Goal: Navigation & Orientation: Understand site structure

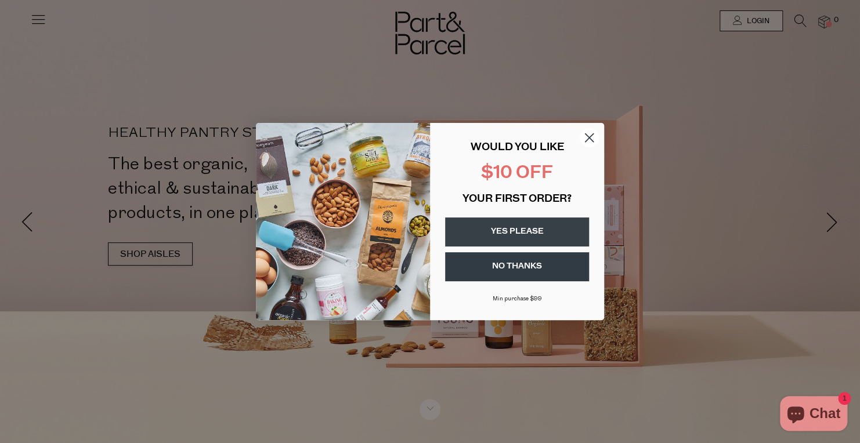
click at [591, 133] on circle "Close dialog" at bounding box center [589, 137] width 19 height 19
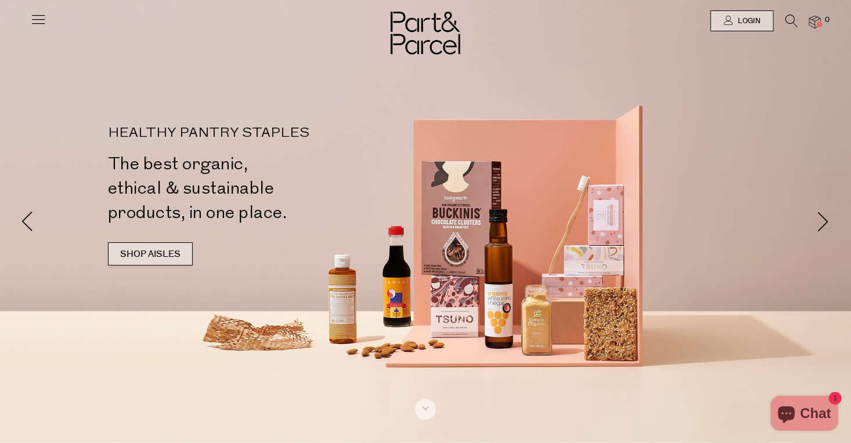
click at [177, 255] on link "SHOP AISLES" at bounding box center [150, 254] width 85 height 23
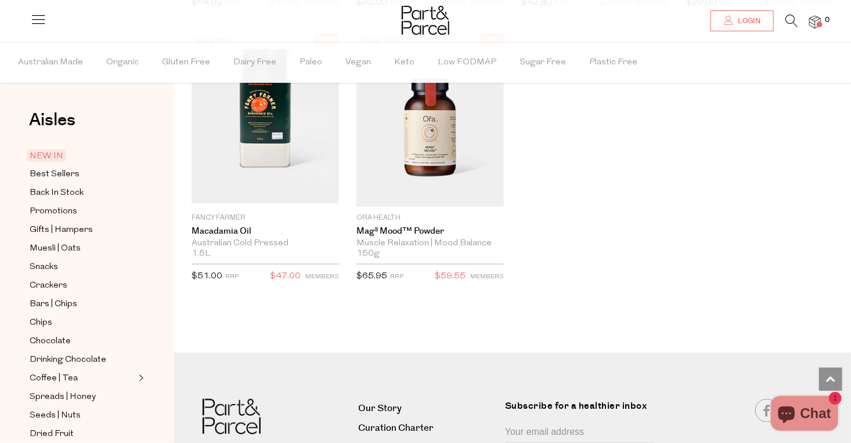
scroll to position [2423, 0]
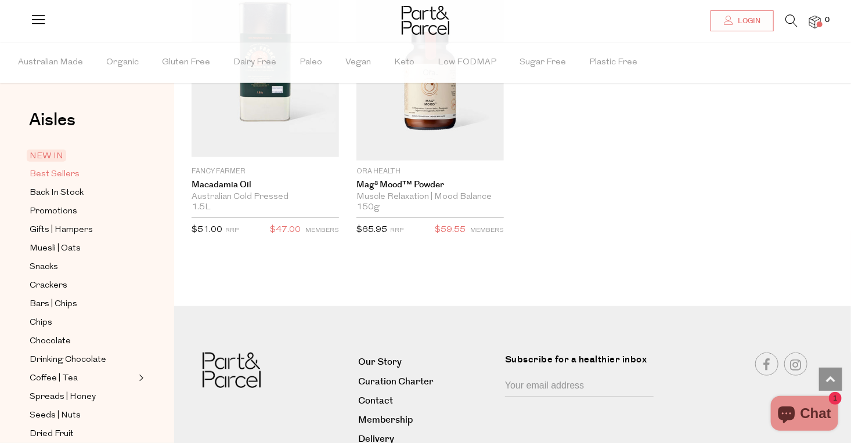
click at [44, 177] on span "Best Sellers" at bounding box center [55, 175] width 50 height 14
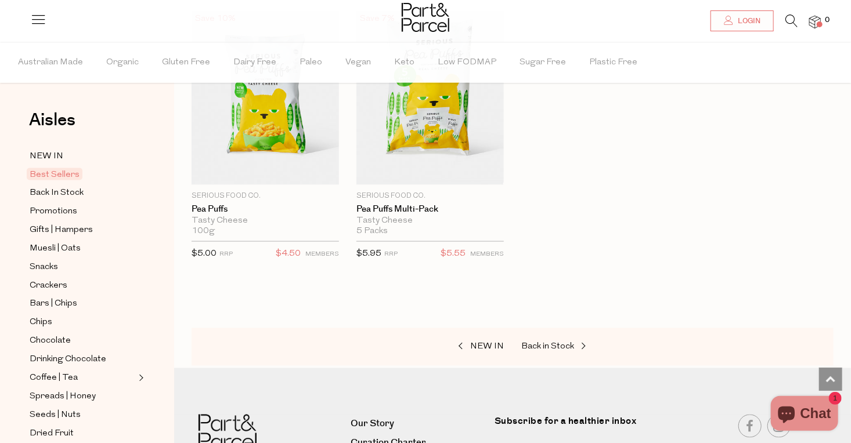
scroll to position [2875, 0]
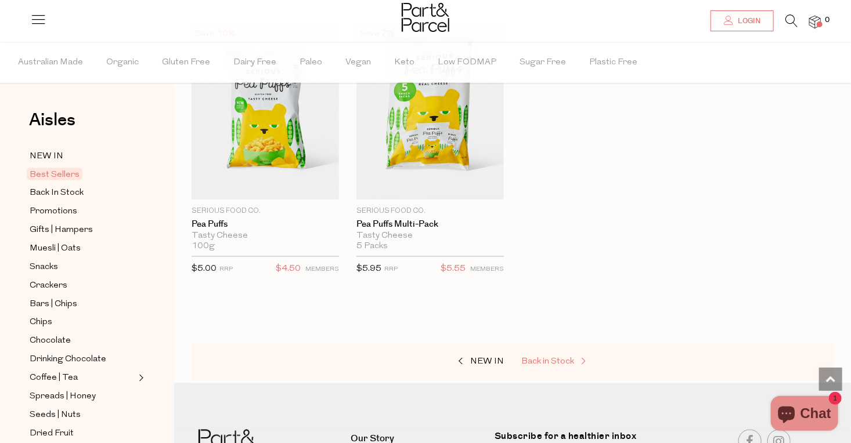
click at [537, 359] on span "Back in Stock" at bounding box center [547, 362] width 53 height 9
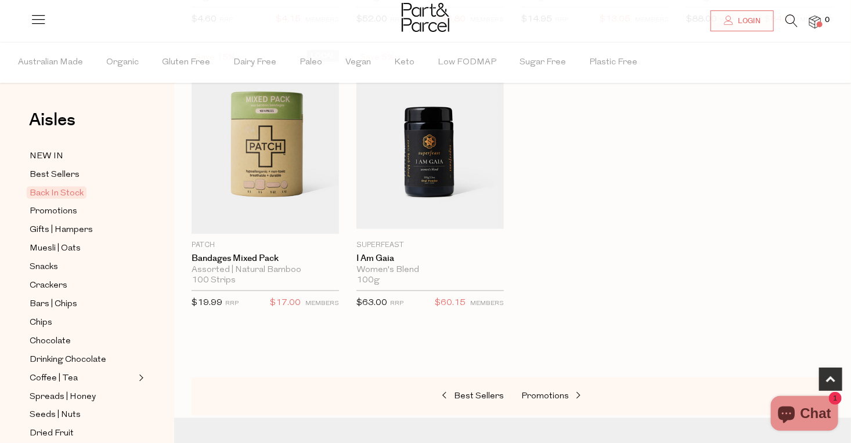
scroll to position [655, 0]
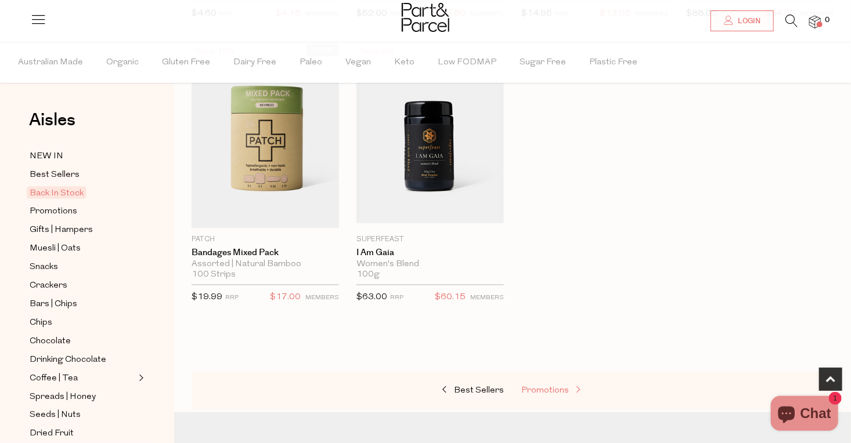
click at [540, 392] on span "Promotions" at bounding box center [545, 390] width 48 height 9
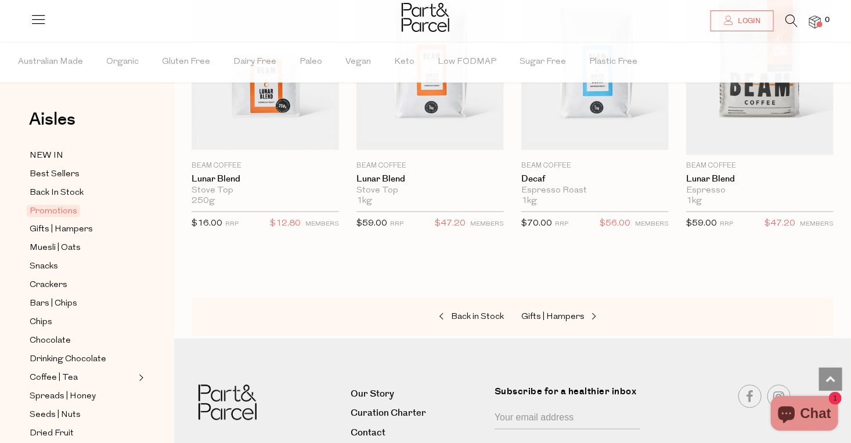
scroll to position [1022, 0]
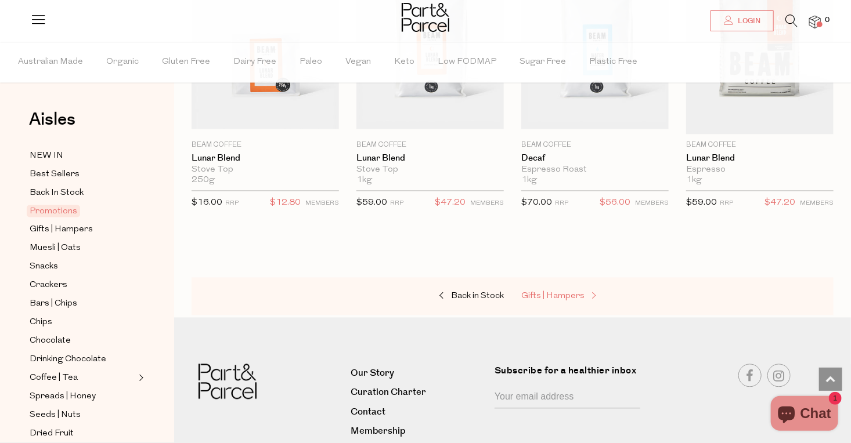
click at [543, 292] on span "Gifts | Hampers" at bounding box center [552, 296] width 63 height 9
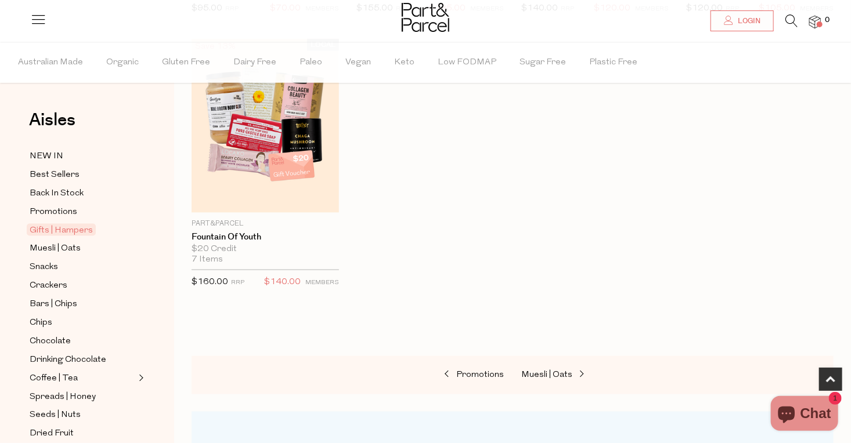
scroll to position [664, 0]
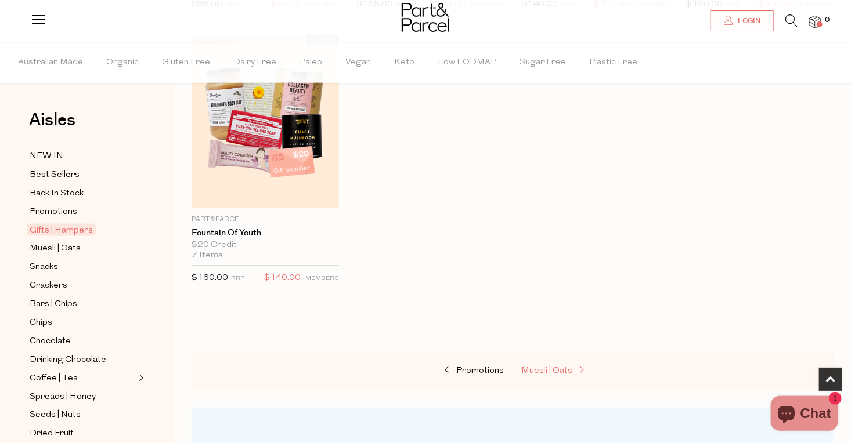
click at [550, 369] on span "Muesli | Oats" at bounding box center [546, 371] width 51 height 9
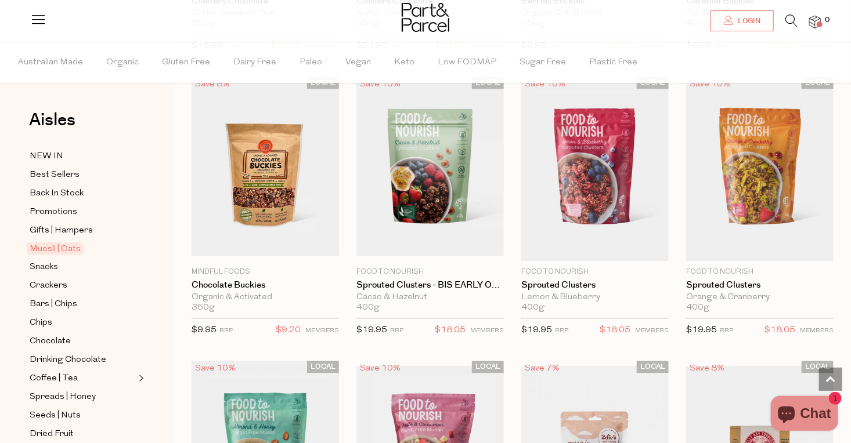
scroll to position [1541, 0]
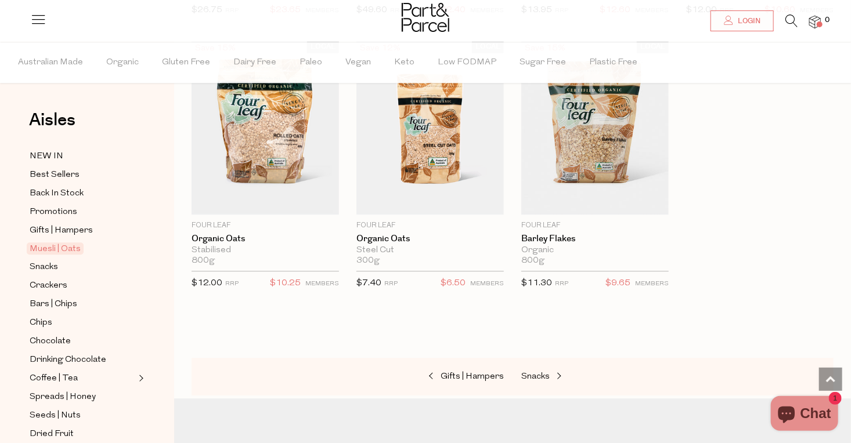
scroll to position [3407, 0]
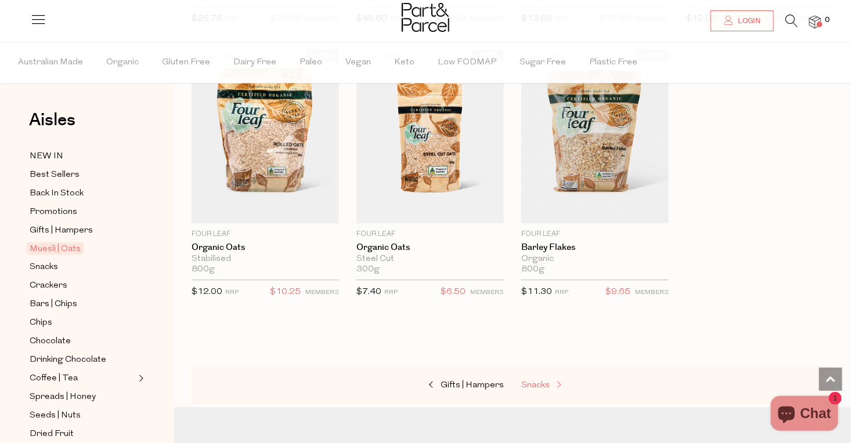
click at [540, 382] on span "Snacks" at bounding box center [535, 385] width 28 height 9
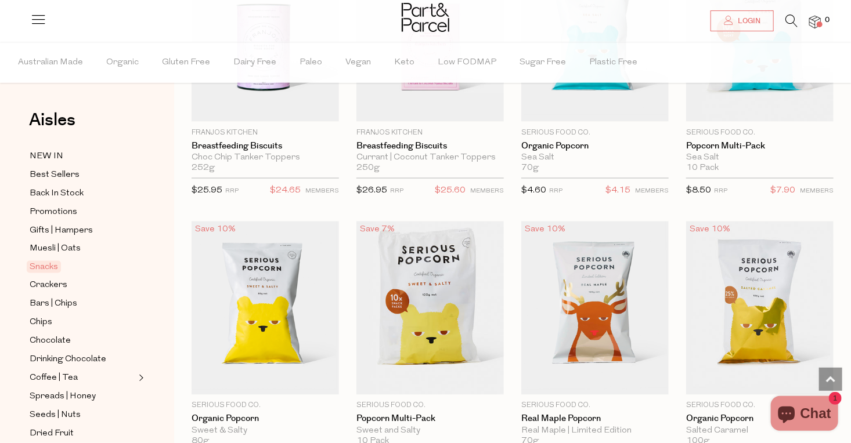
scroll to position [3010, 0]
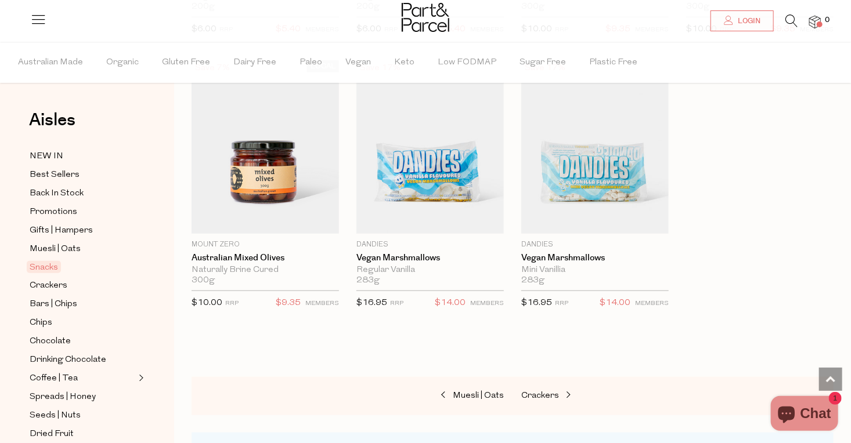
scroll to position [4822, 0]
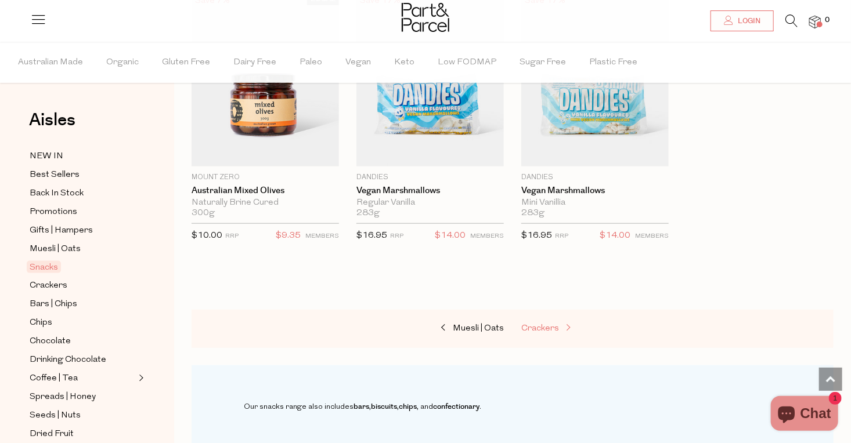
click at [544, 324] on span "Crackers" at bounding box center [540, 328] width 38 height 9
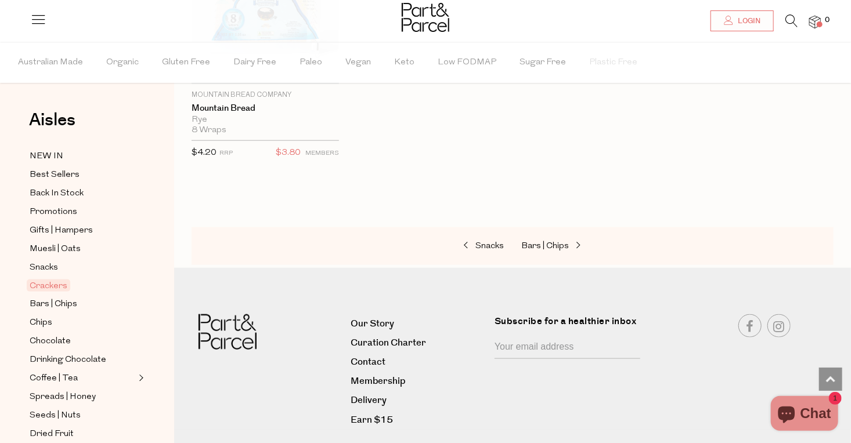
scroll to position [2708, 0]
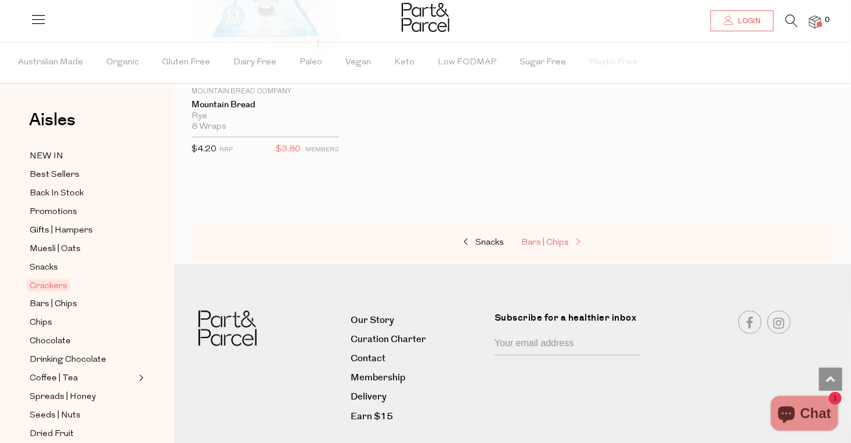
click at [551, 238] on span "Bars | Chips" at bounding box center [545, 242] width 48 height 9
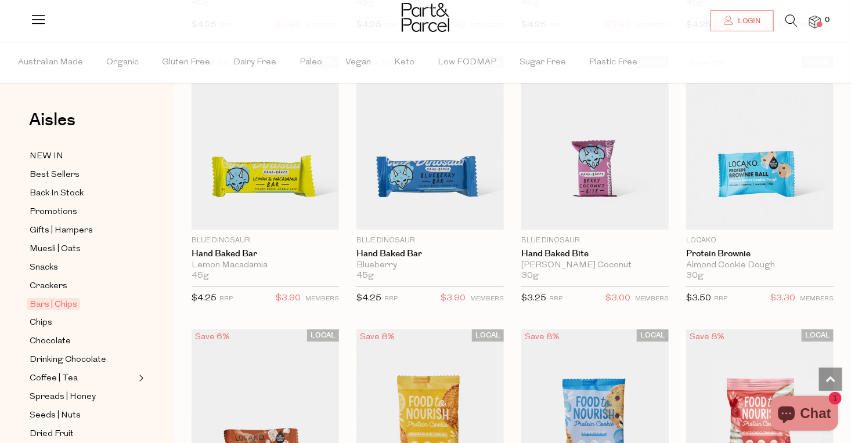
scroll to position [1798, 0]
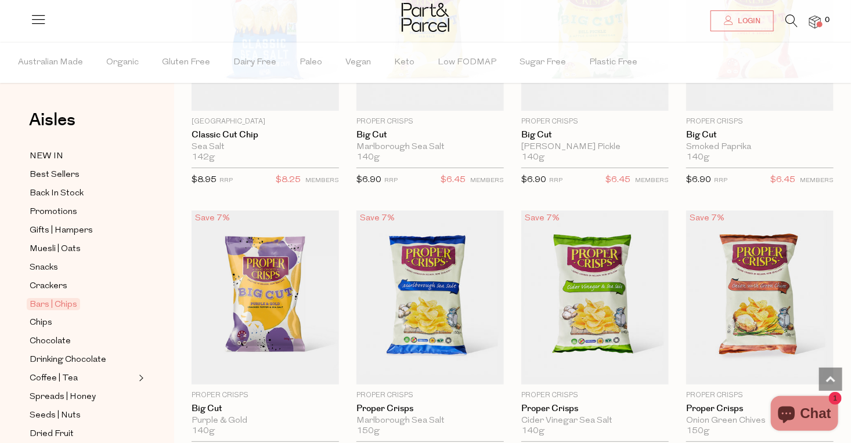
scroll to position [4083, 0]
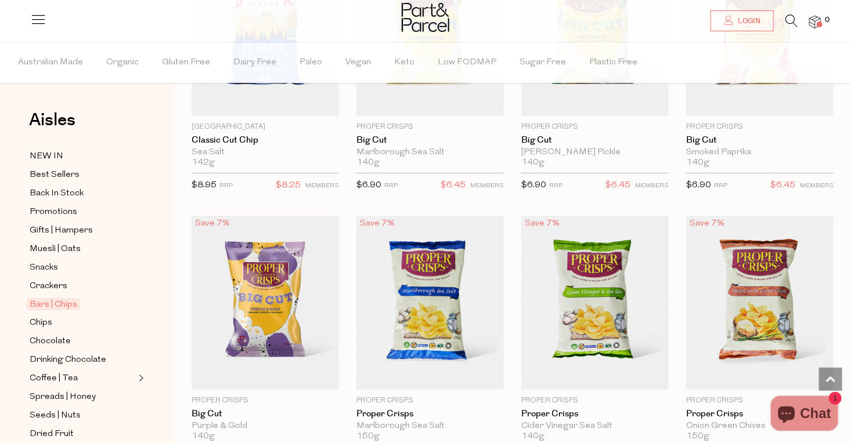
drag, startPoint x: 850, startPoint y: 348, endPoint x: 852, endPoint y: 377, distance: 29.1
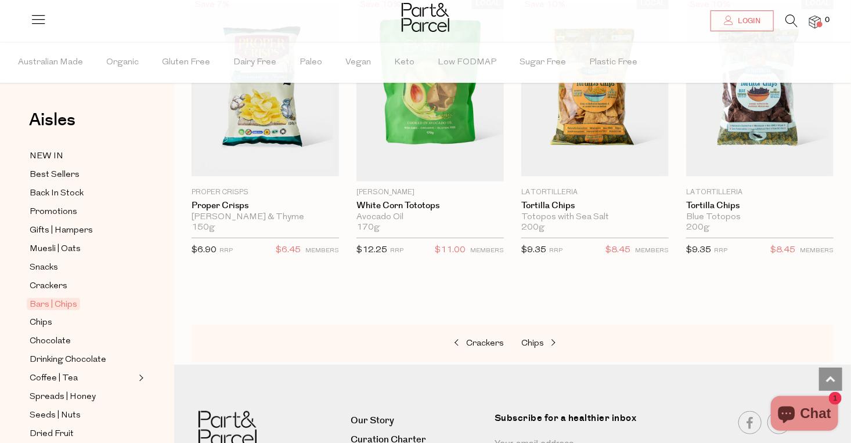
scroll to position [4569, 0]
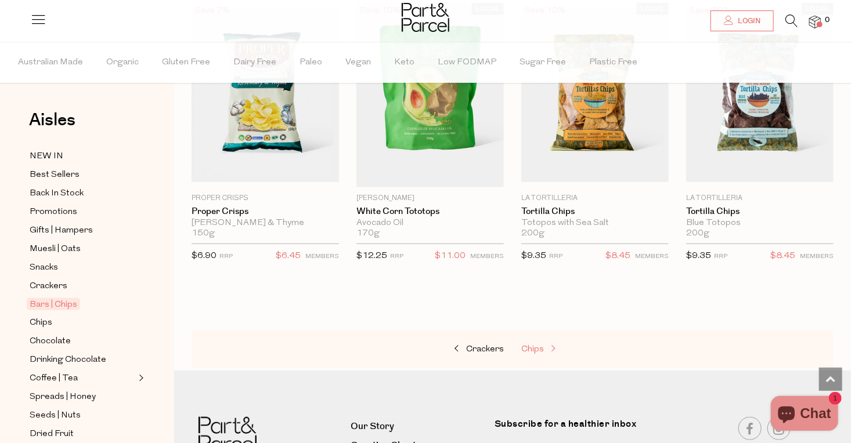
click at [530, 345] on span "Chips" at bounding box center [532, 349] width 23 height 9
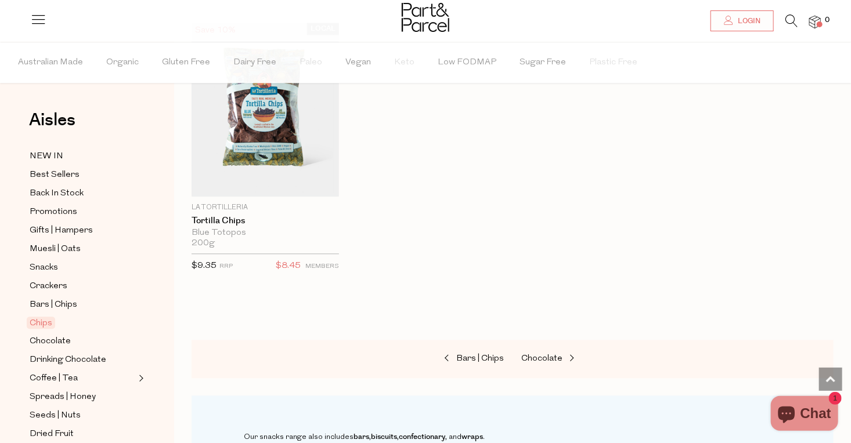
scroll to position [1283, 0]
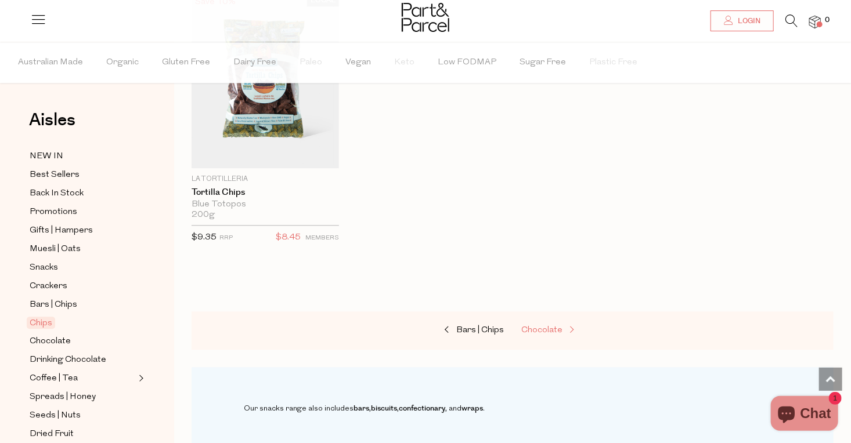
click at [553, 327] on span "Chocolate" at bounding box center [541, 330] width 41 height 9
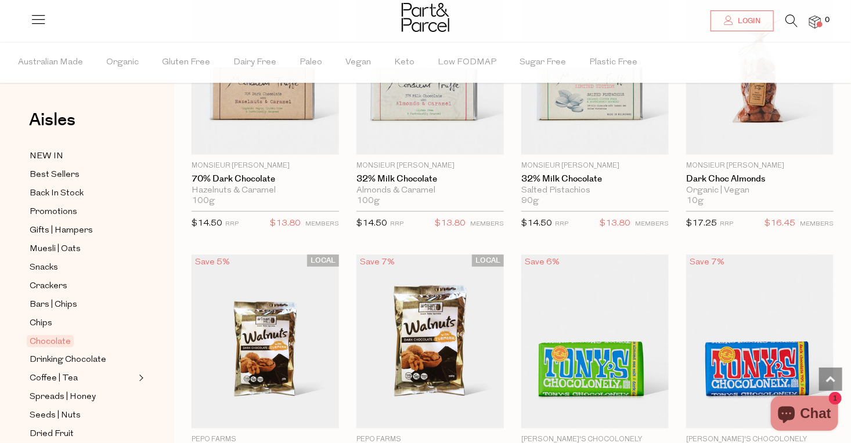
scroll to position [2418, 0]
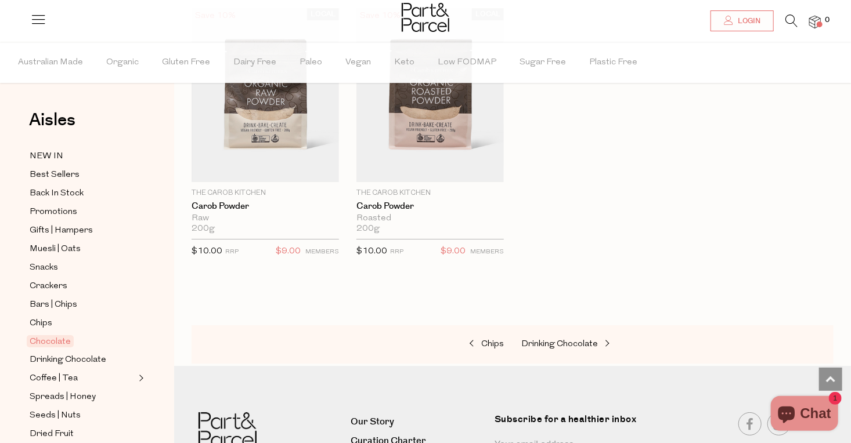
scroll to position [4020, 0]
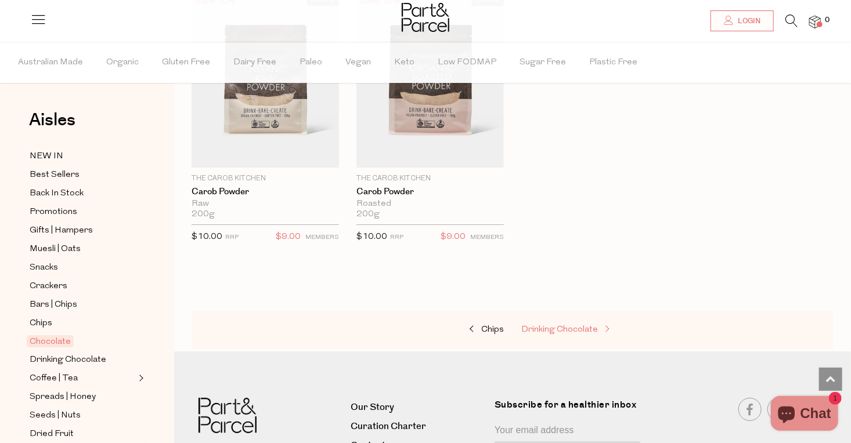
click at [581, 326] on span "Drinking Chocolate" at bounding box center [559, 330] width 77 height 9
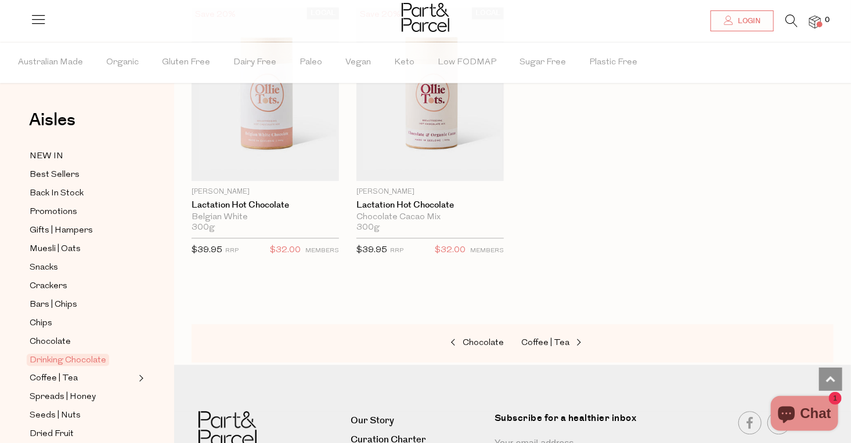
scroll to position [1282, 0]
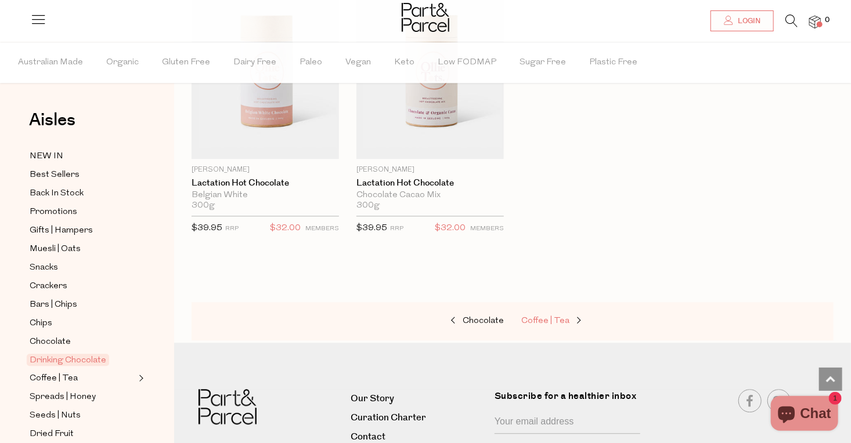
click at [552, 317] on span "Coffee | Tea" at bounding box center [545, 321] width 48 height 9
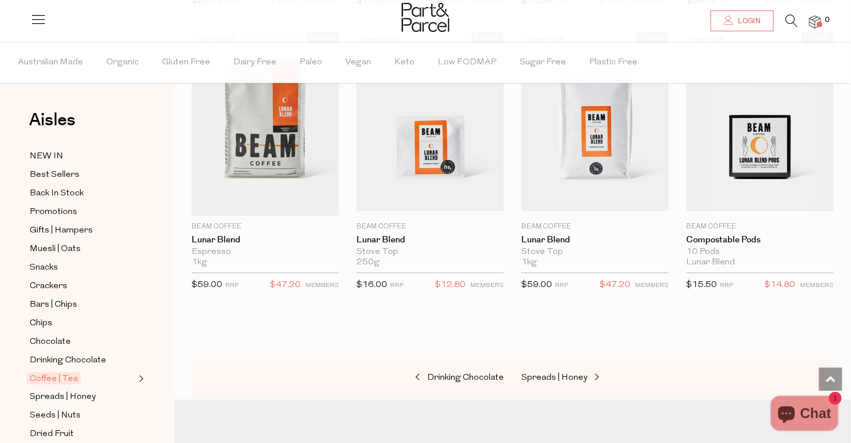
scroll to position [5979, 0]
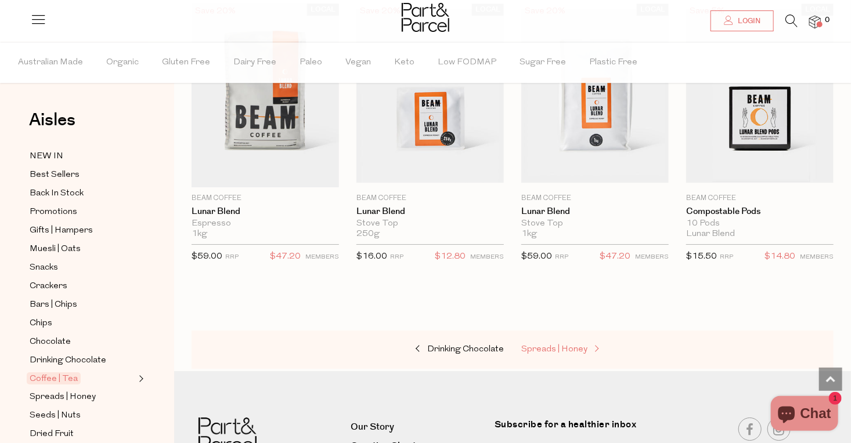
click at [587, 345] on span at bounding box center [595, 349] width 16 height 9
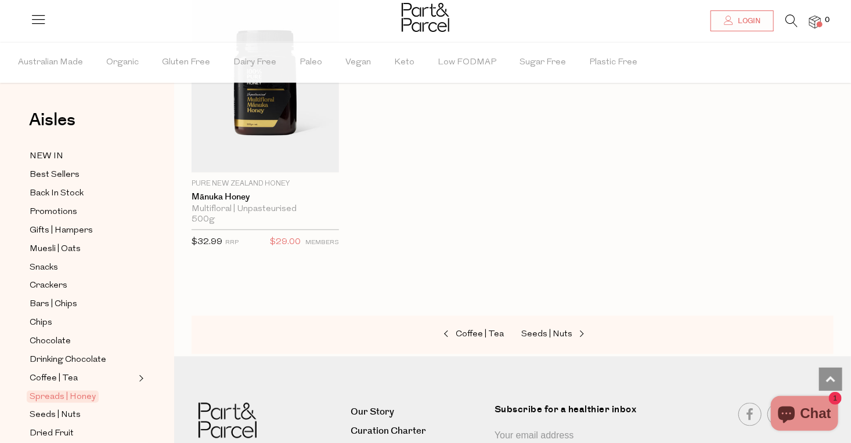
scroll to position [2925, 0]
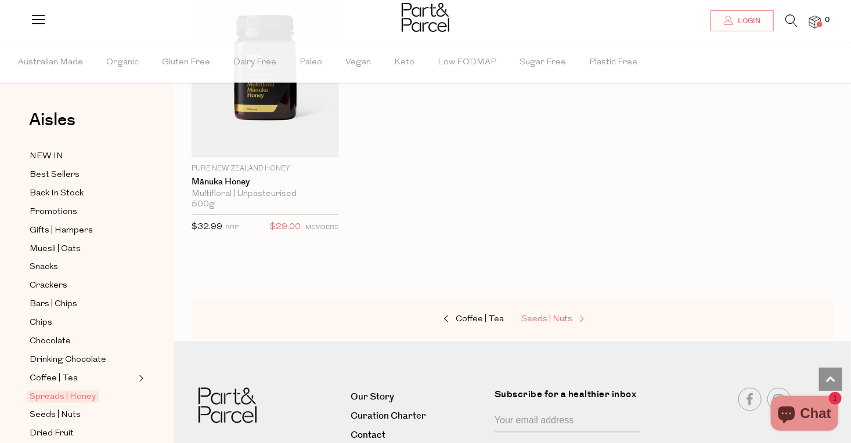
click at [545, 316] on span "Seeds | Nuts" at bounding box center [546, 320] width 51 height 9
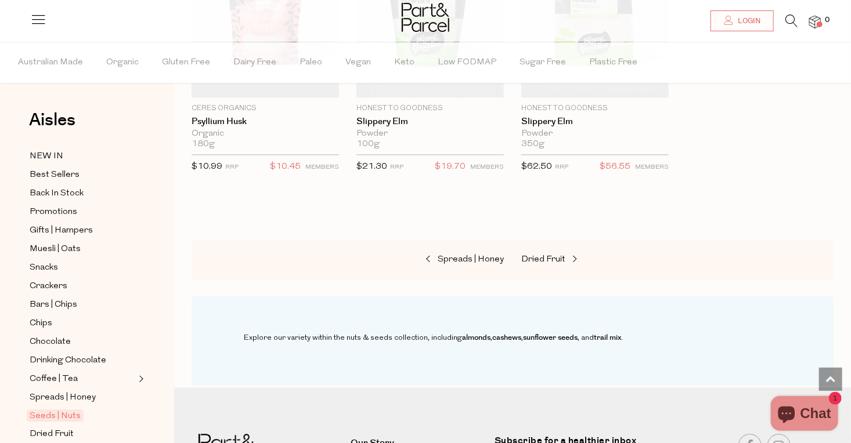
scroll to position [3247, 0]
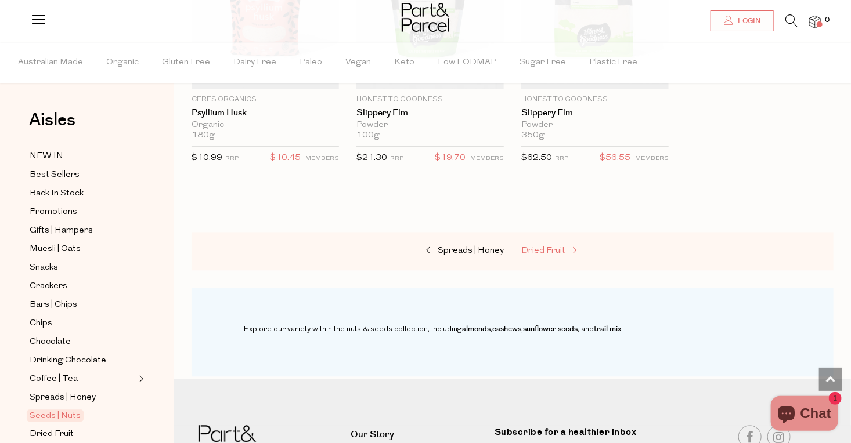
click at [559, 247] on span "Dried Fruit" at bounding box center [543, 251] width 44 height 9
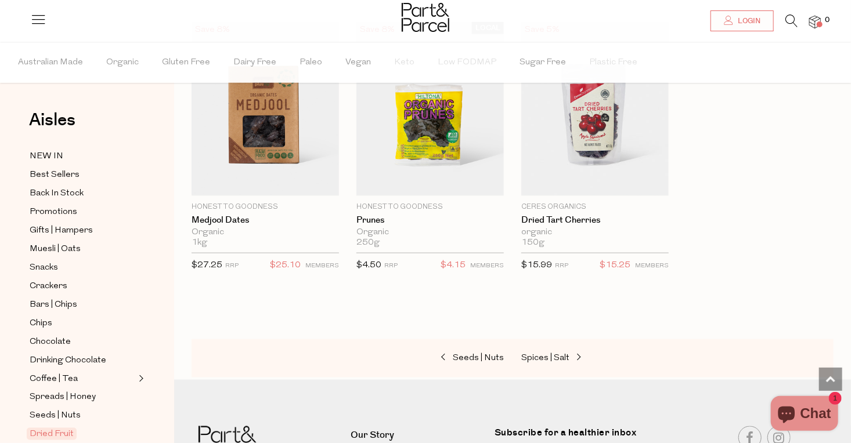
scroll to position [726, 0]
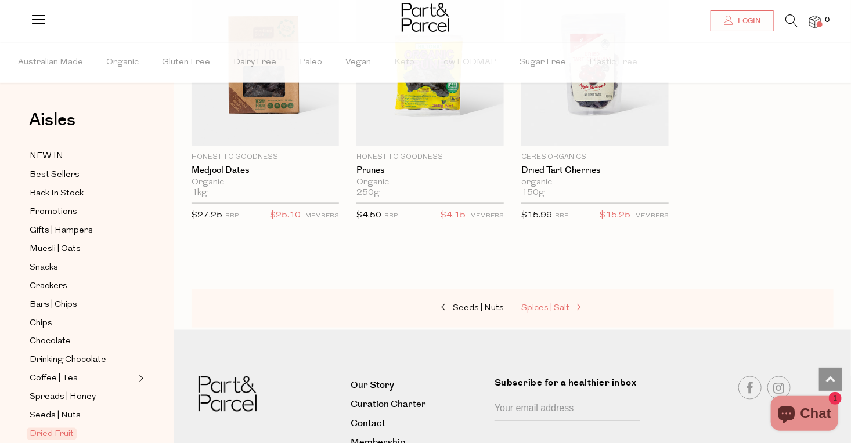
click at [552, 304] on span "Spices | Salt" at bounding box center [545, 308] width 48 height 9
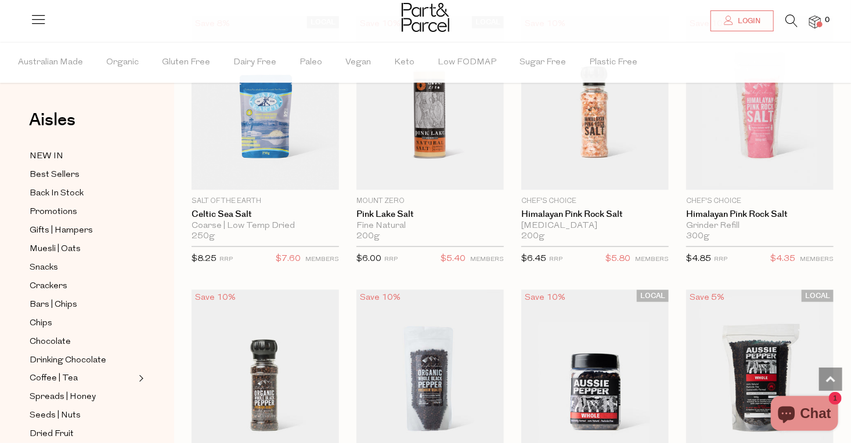
scroll to position [693, 0]
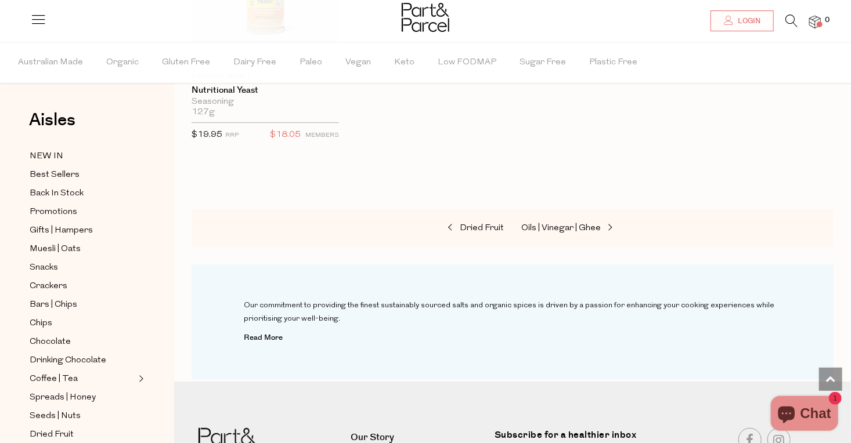
scroll to position [4117, 0]
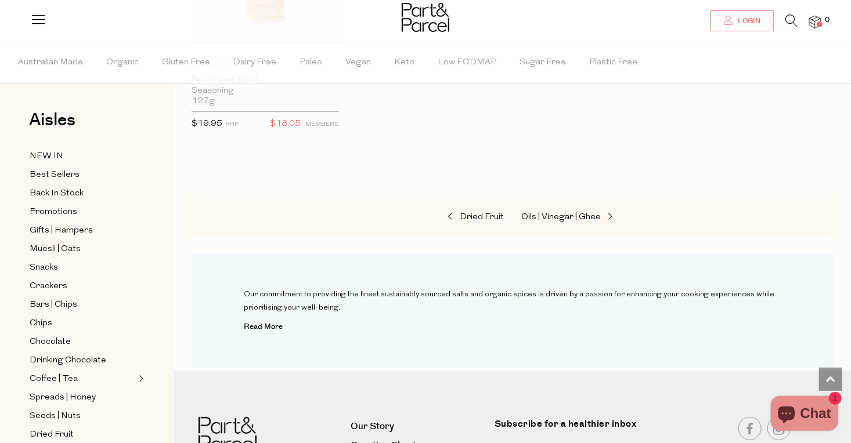
click at [567, 201] on div "Dried Fruit Oils | Vinegar | Ghee" at bounding box center [512, 217] width 642 height 38
click at [565, 214] on span "Oils | Vinegar | Ghee" at bounding box center [560, 217] width 79 height 9
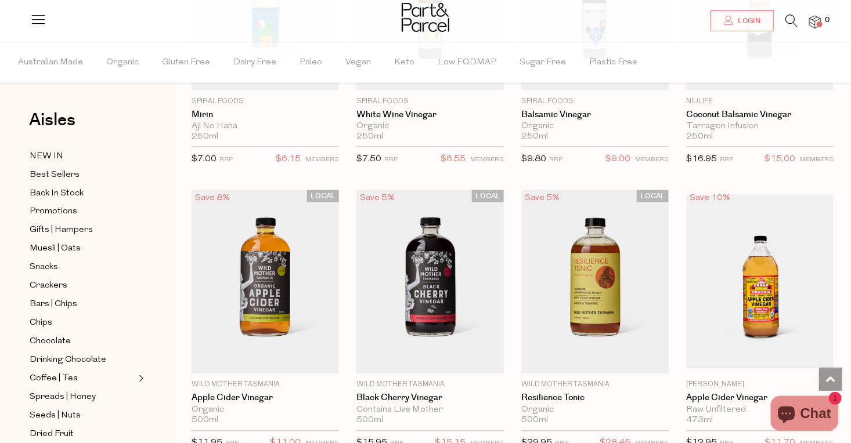
scroll to position [2978, 0]
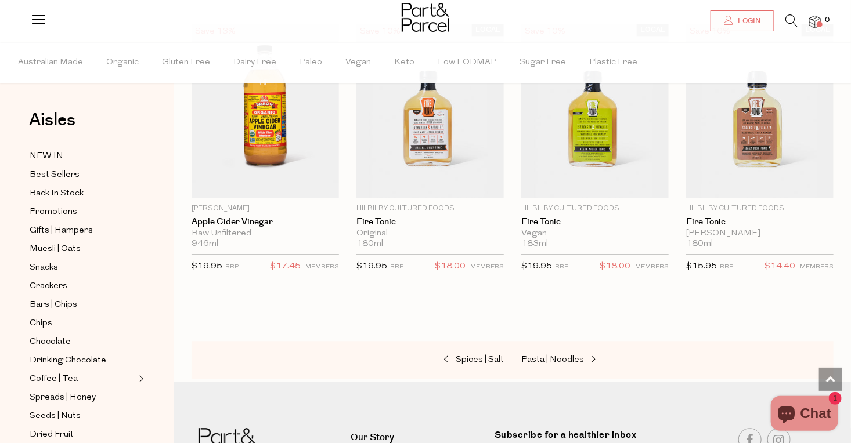
scroll to position [3405, 0]
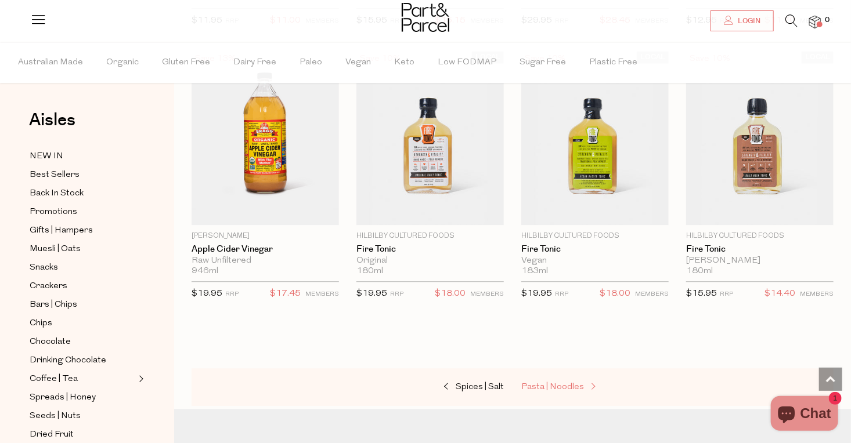
click at [554, 383] on span "Pasta | Noodles" at bounding box center [552, 387] width 63 height 9
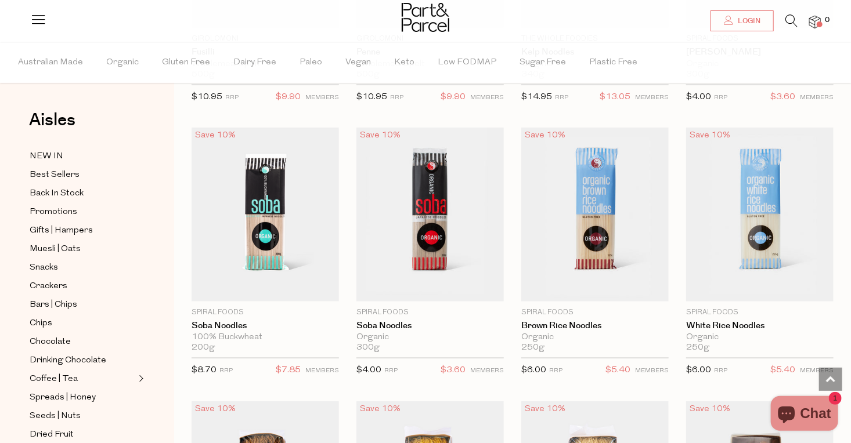
scroll to position [2493, 0]
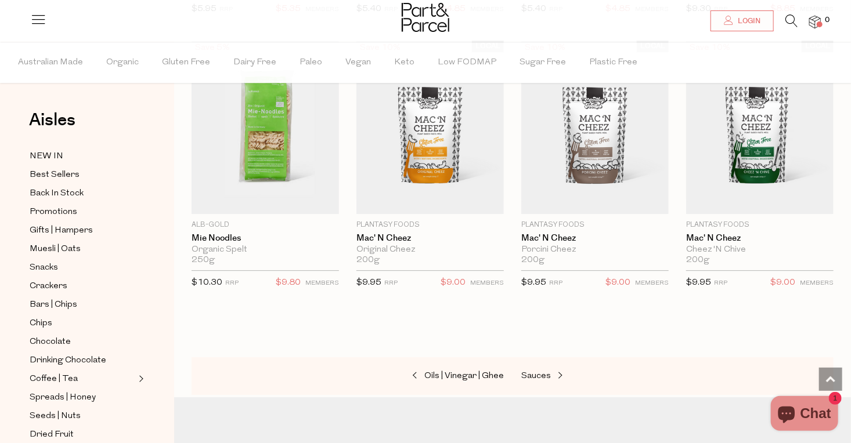
scroll to position [3695, 0]
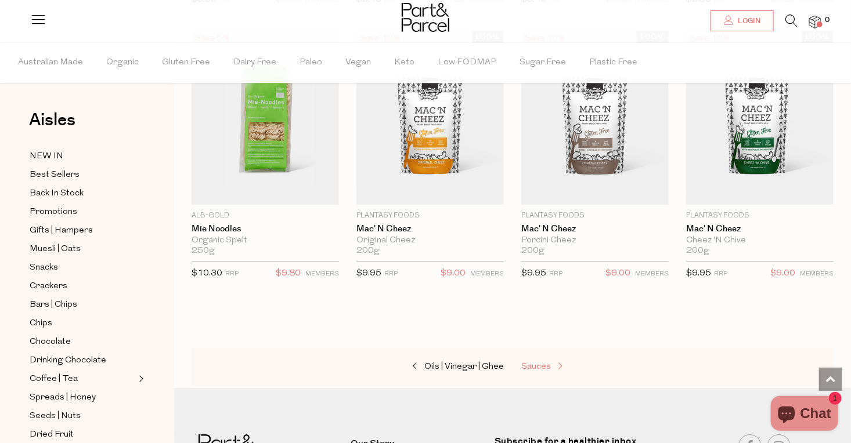
click at [532, 363] on span "Sauces" at bounding box center [536, 367] width 30 height 9
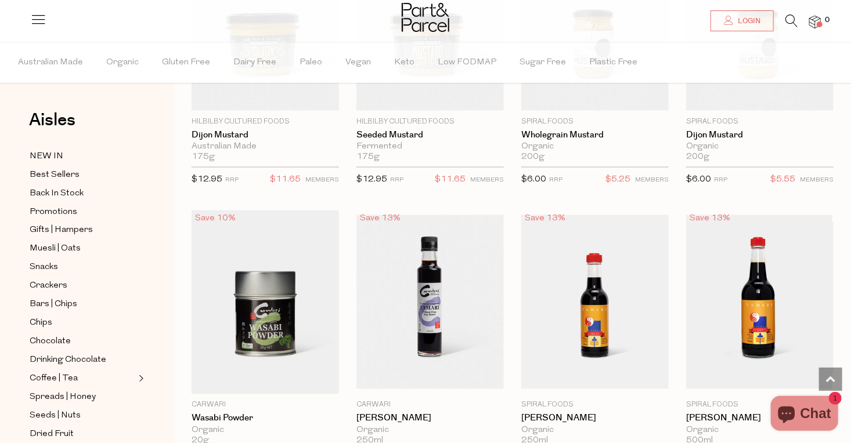
scroll to position [3007, 0]
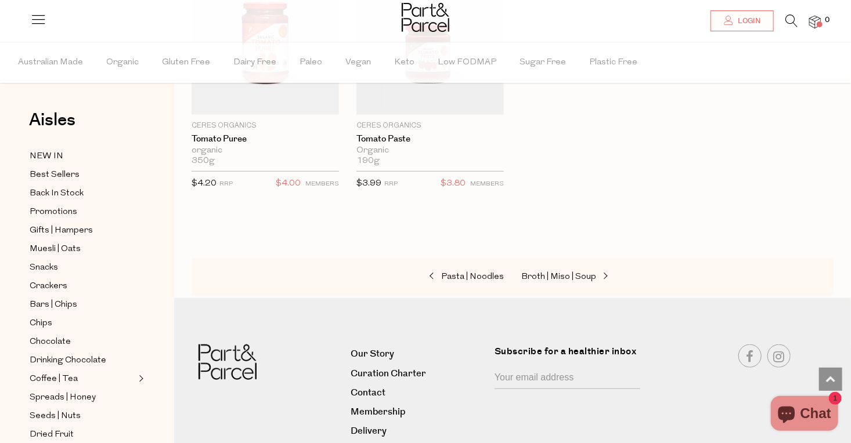
scroll to position [4616, 0]
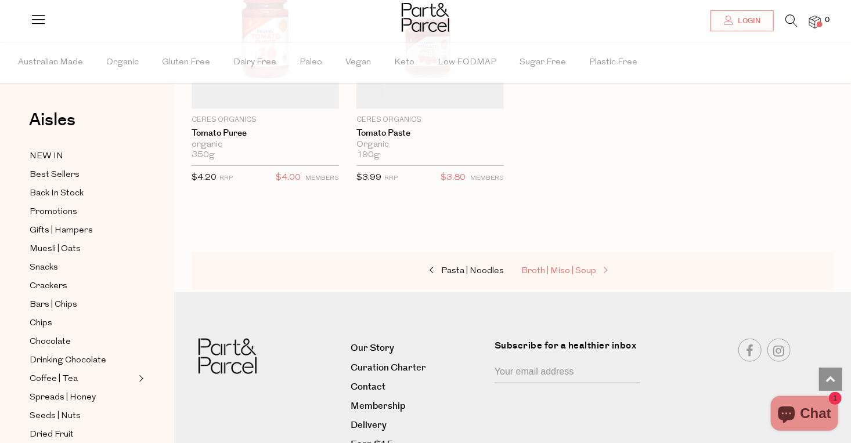
click at [545, 267] on span "Broth | Miso | Soup" at bounding box center [558, 271] width 75 height 9
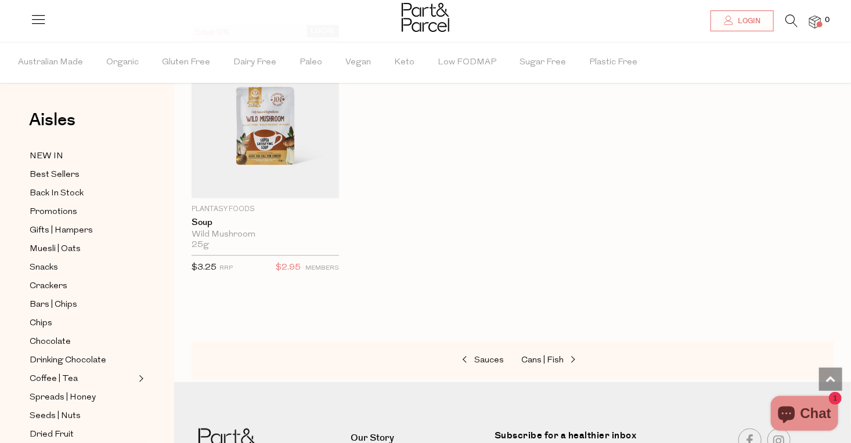
scroll to position [2319, 0]
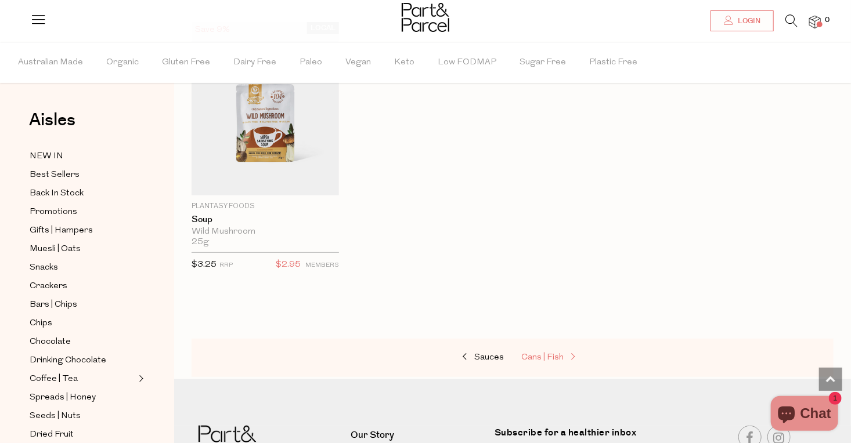
click at [553, 356] on span "Cans | Fish" at bounding box center [542, 357] width 42 height 9
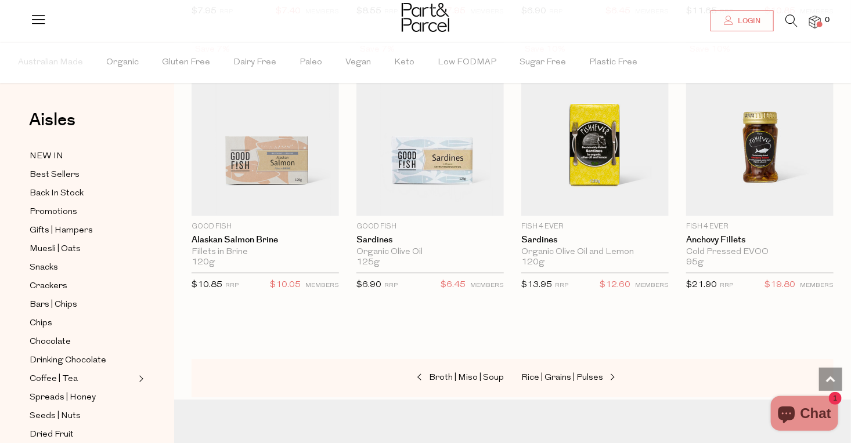
scroll to position [1483, 0]
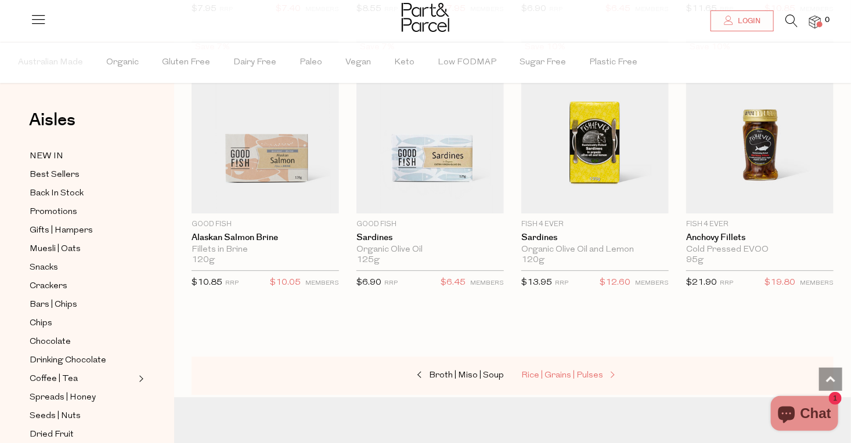
click at [575, 371] on span "Rice | Grains | Pulses" at bounding box center [562, 375] width 82 height 9
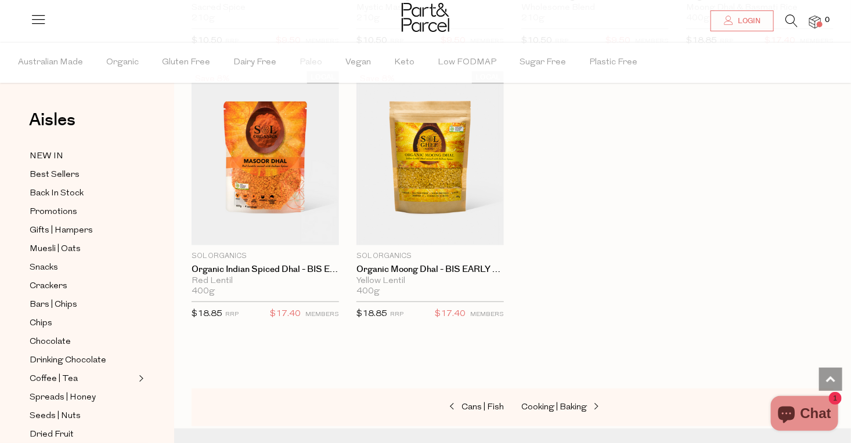
scroll to position [2617, 0]
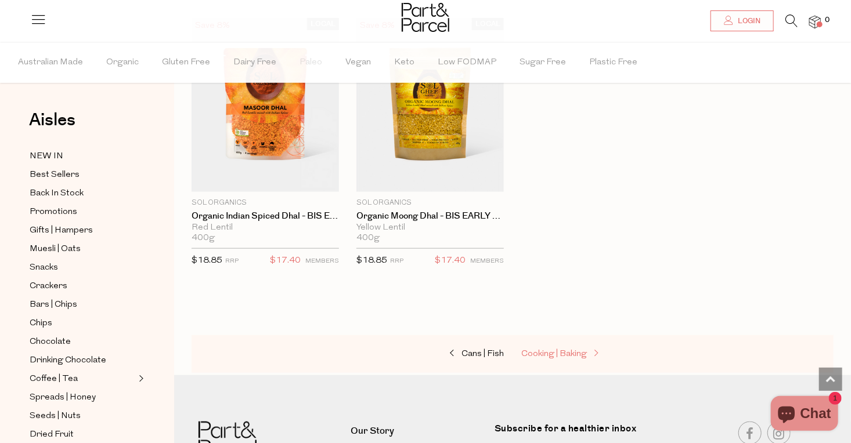
click at [546, 350] on span "Cooking | Baking" at bounding box center [554, 354] width 66 height 9
